Goal: Find specific page/section: Find specific page/section

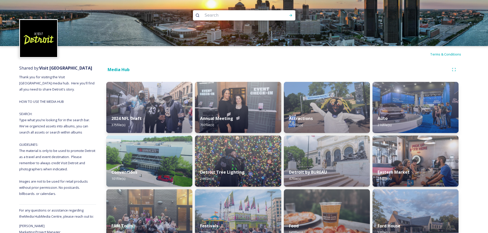
click at [232, 18] on input at bounding box center [237, 15] width 70 height 11
type input "indian trails"
click at [288, 13] on div "Run Search" at bounding box center [290, 15] width 9 height 9
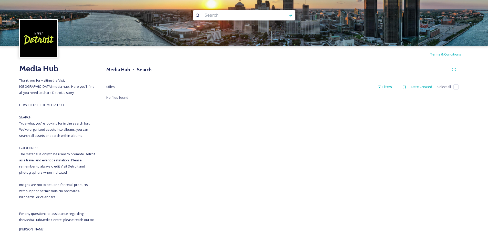
click at [246, 22] on img at bounding box center [244, 23] width 488 height 46
click at [239, 16] on input at bounding box center [237, 15] width 70 height 11
type input "indian trails"
click at [292, 16] on icon at bounding box center [291, 15] width 4 height 4
